Goal: Find specific page/section: Find specific page/section

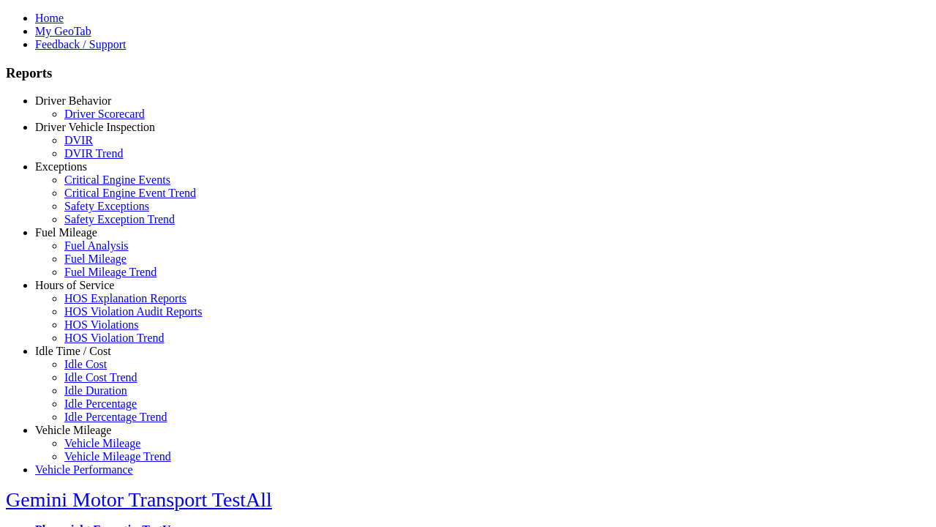
click at [84, 173] on link "Exceptions" at bounding box center [61, 166] width 52 height 12
click at [95, 225] on link "Safety Exception Trend" at bounding box center [119, 219] width 110 height 12
select select "**********"
type input "**********"
